Goal: Check status: Check status

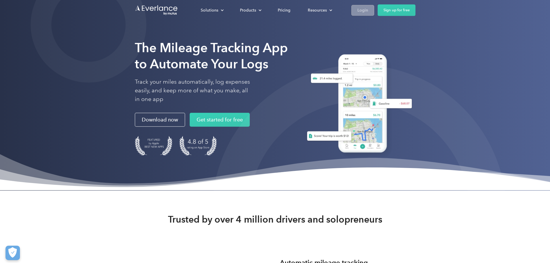
click at [368, 12] on div "Login" at bounding box center [362, 10] width 11 height 7
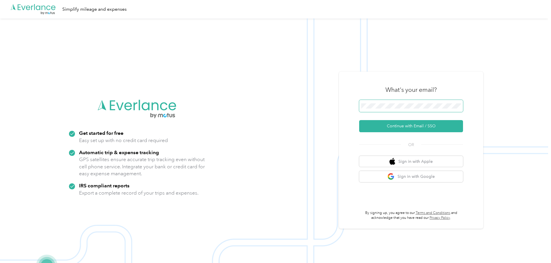
click at [385, 102] on span at bounding box center [411, 106] width 104 height 12
click at [404, 122] on button "Continue with Email / SSO" at bounding box center [411, 126] width 104 height 12
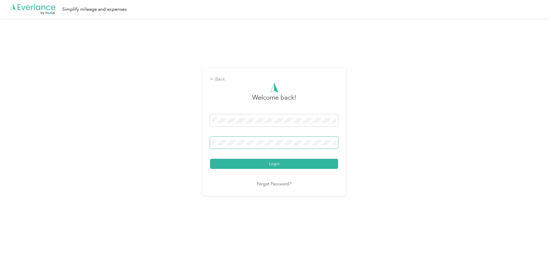
click at [253, 141] on span at bounding box center [274, 143] width 128 height 12
click at [210, 159] on button "Login" at bounding box center [274, 164] width 128 height 10
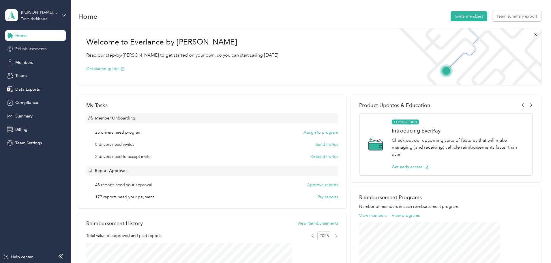
click at [43, 50] on span "Reimbursements" at bounding box center [30, 49] width 31 height 6
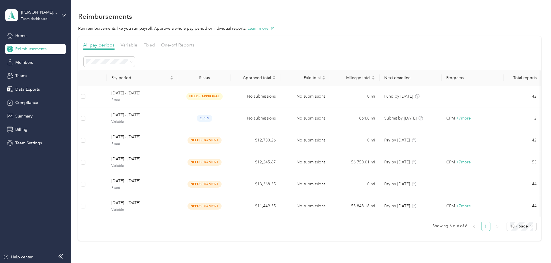
click at [155, 46] on span "Fixed" at bounding box center [149, 44] width 12 height 5
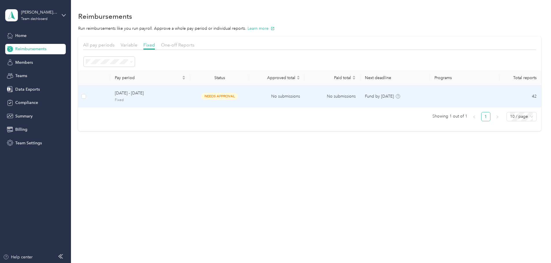
click at [186, 96] on span "[DATE] - [DATE]" at bounding box center [150, 93] width 71 height 6
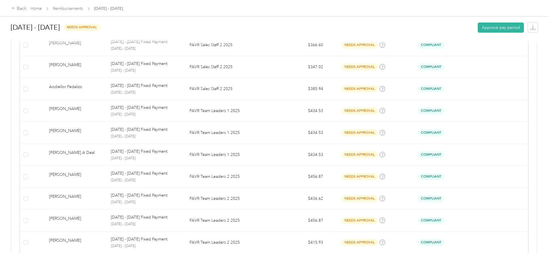
scroll to position [547, 0]
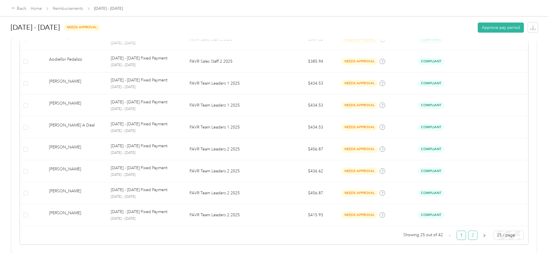
click at [469, 231] on link "2" at bounding box center [473, 235] width 9 height 9
